Goal: Information Seeking & Learning: Learn about a topic

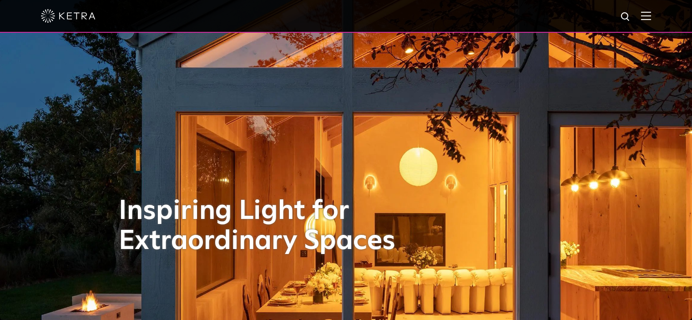
click at [651, 15] on img at bounding box center [646, 15] width 10 height 9
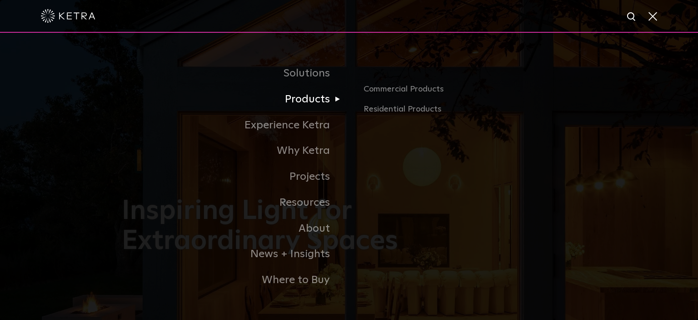
click at [320, 104] on link "Products" at bounding box center [235, 99] width 227 height 26
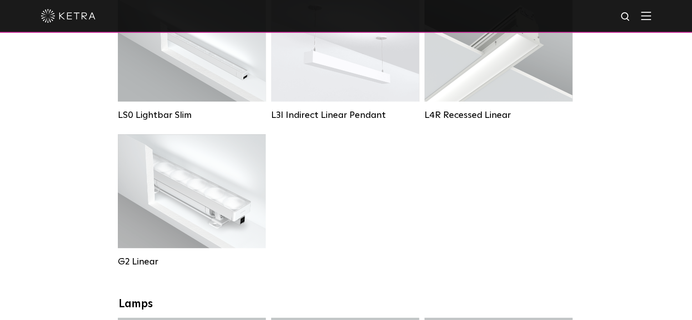
scroll to position [455, 0]
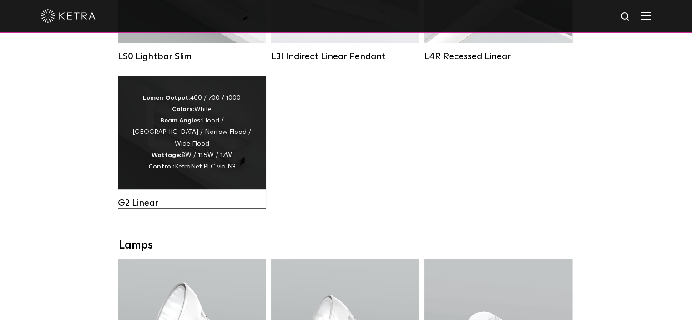
click at [221, 113] on div "Lumen Output: 400 / 700 / 1000 Colors: White Beam Angles: Flood / Graze / Narro…" at bounding box center [191, 132] width 120 height 80
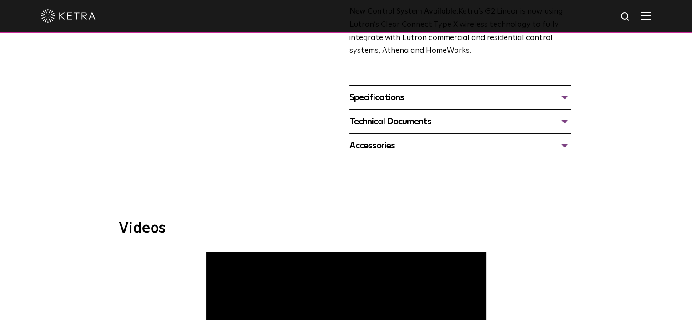
scroll to position [364, 0]
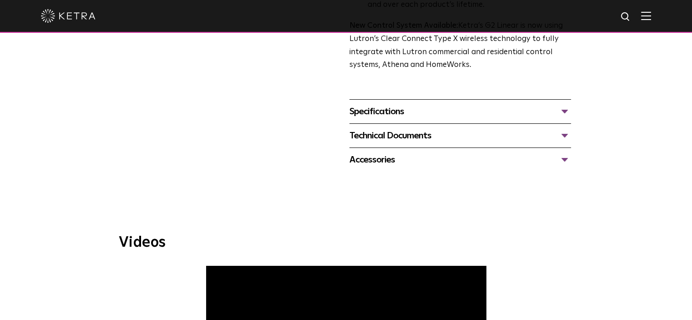
click at [561, 111] on div "Specifications" at bounding box center [459, 111] width 221 height 15
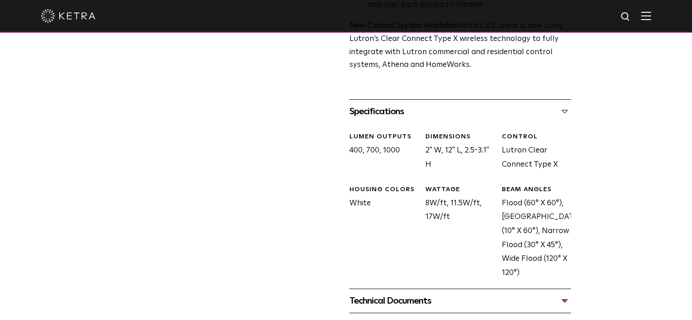
scroll to position [409, 0]
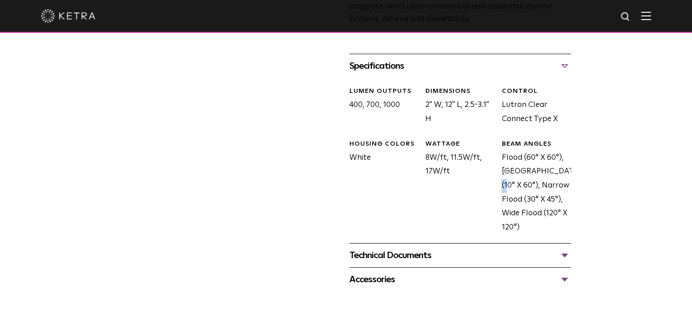
drag, startPoint x: 538, startPoint y: 170, endPoint x: 530, endPoint y: 169, distance: 8.7
click at [530, 169] on div "BEAM ANGLES Flood (60° X 60°), [GEOGRAPHIC_DATA] (10° X 60°), Narrow Flood (30°…" at bounding box center [532, 187] width 76 height 95
